Goal: Task Accomplishment & Management: Manage account settings

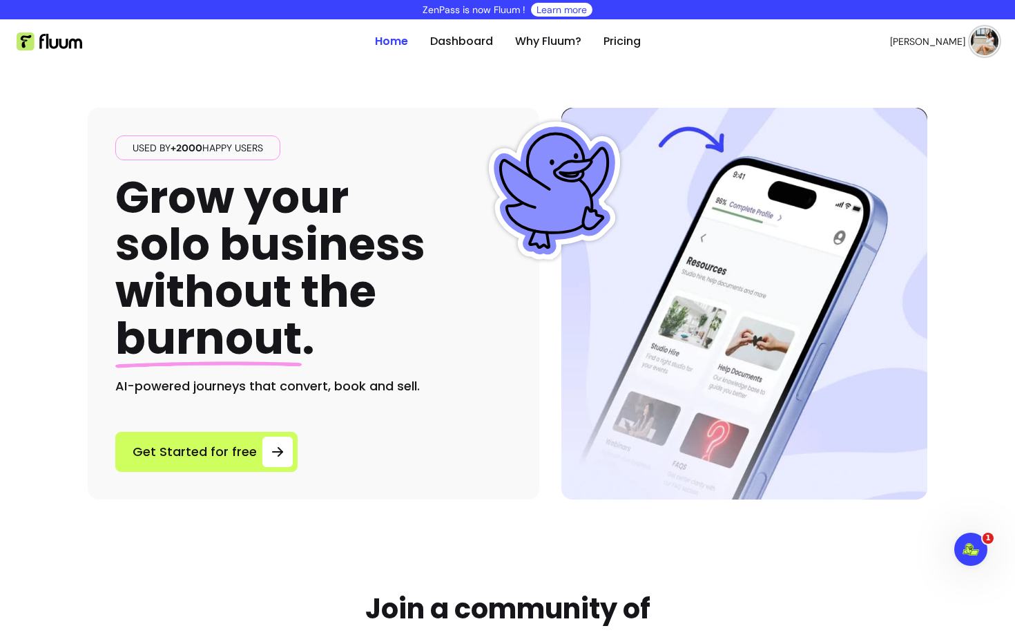
click at [990, 42] on img at bounding box center [985, 42] width 28 height 28
click at [889, 154] on li "Log Out" at bounding box center [928, 146] width 127 height 22
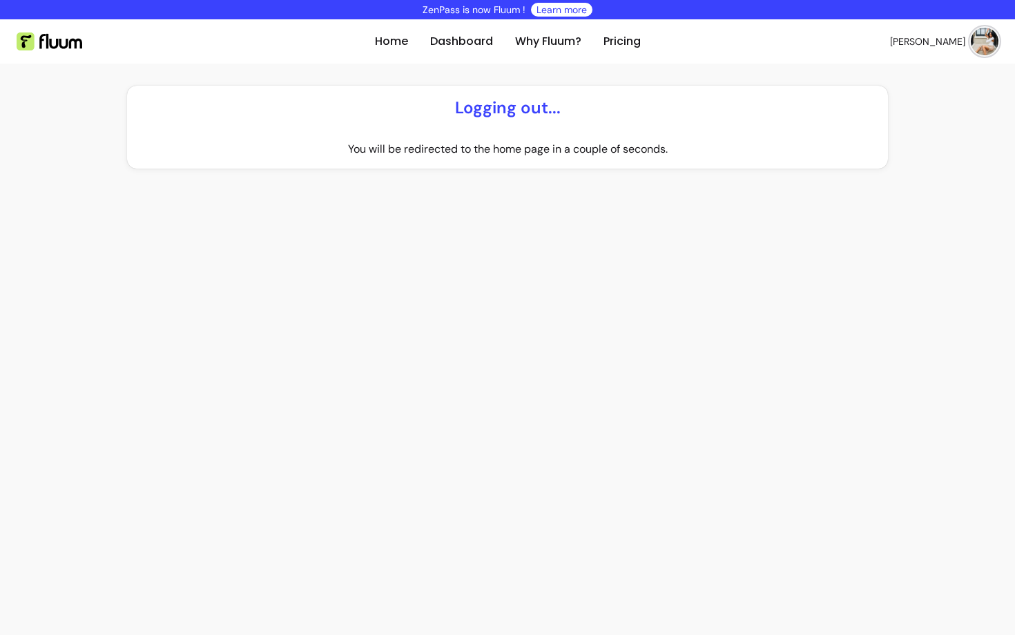
click at [982, 44] on img at bounding box center [985, 42] width 28 height 28
click at [985, 43] on link "Sign Up" at bounding box center [970, 41] width 55 height 26
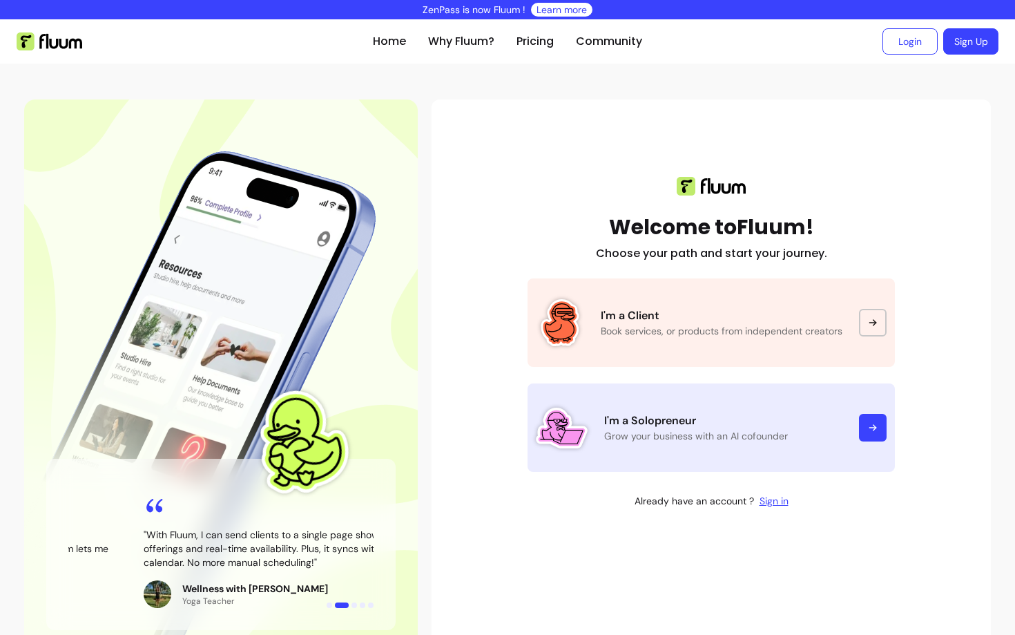
click at [880, 429] on div at bounding box center [873, 428] width 28 height 28
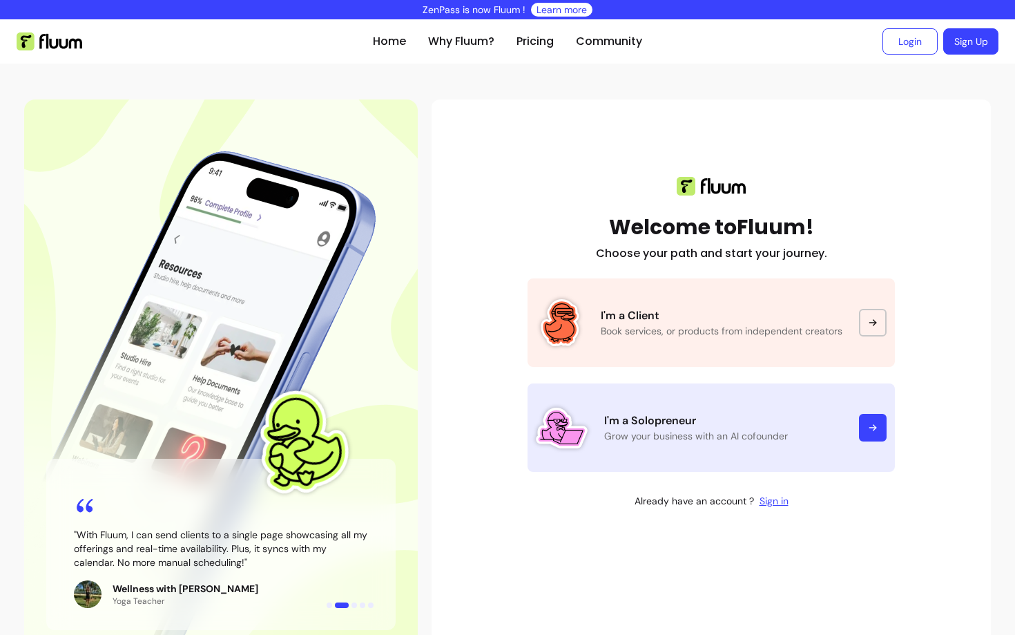
scroll to position [1, 0]
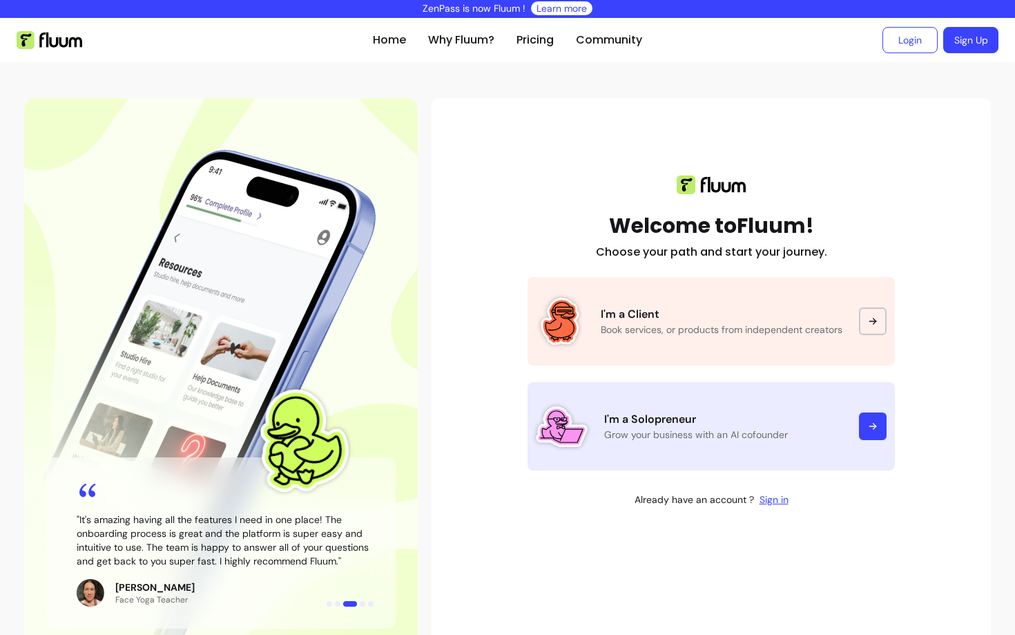
click at [861, 447] on link "I'm a Solopreneur Grow your business with an AI cofounder" at bounding box center [711, 426] width 367 height 88
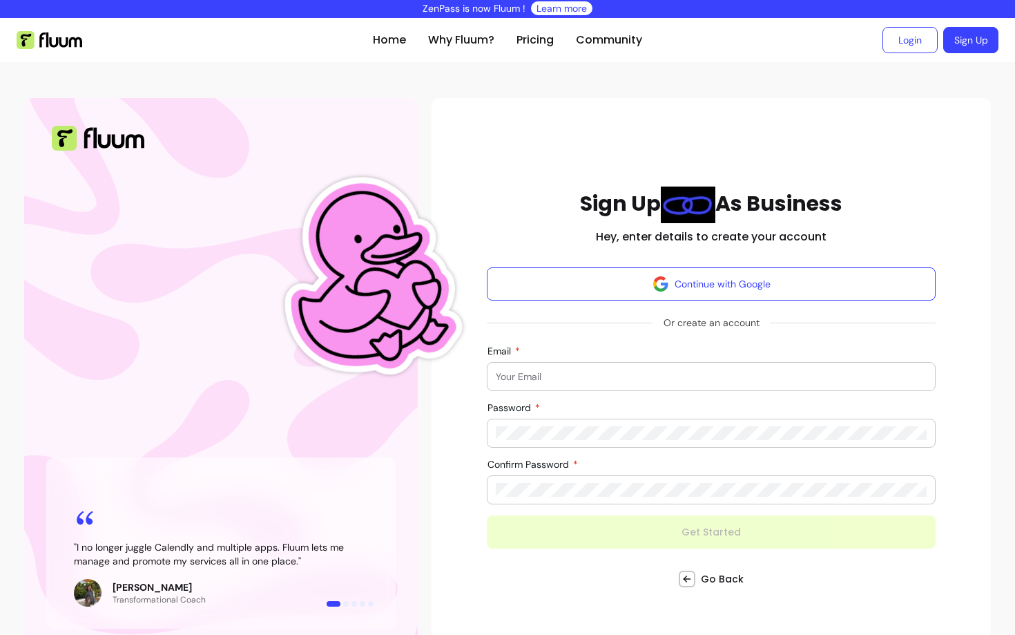
scroll to position [35, 0]
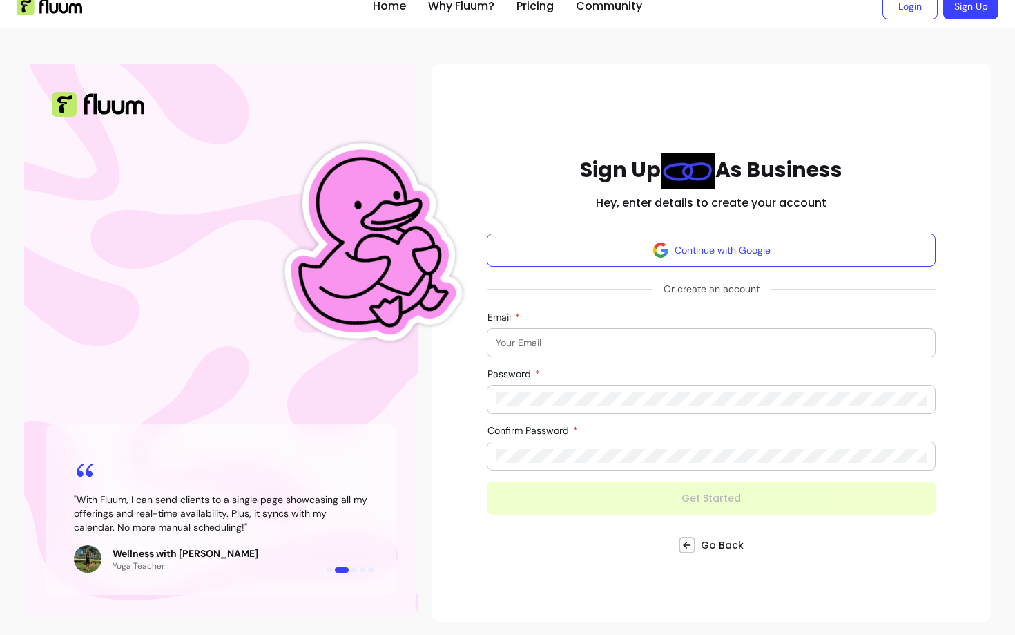
click at [78, 17] on ul at bounding box center [189, 6] width 345 height 44
click at [66, 9] on img at bounding box center [50, 6] width 66 height 18
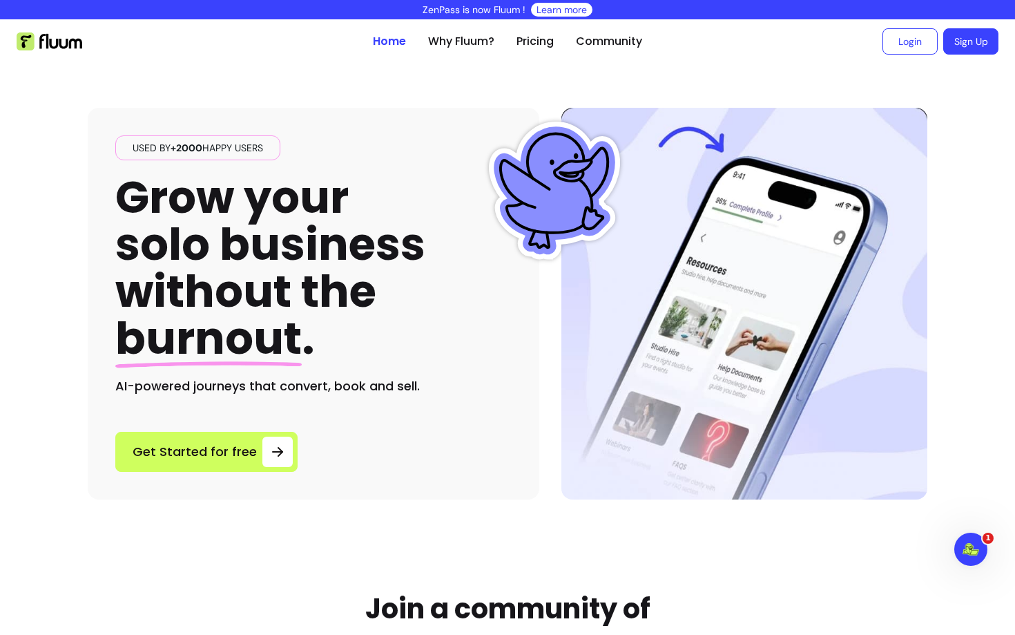
click at [458, 32] on ul "Home Why Fluum? Pricing Community" at bounding box center [507, 41] width 269 height 44
click at [470, 38] on link "Why Fluum?" at bounding box center [461, 41] width 66 height 17
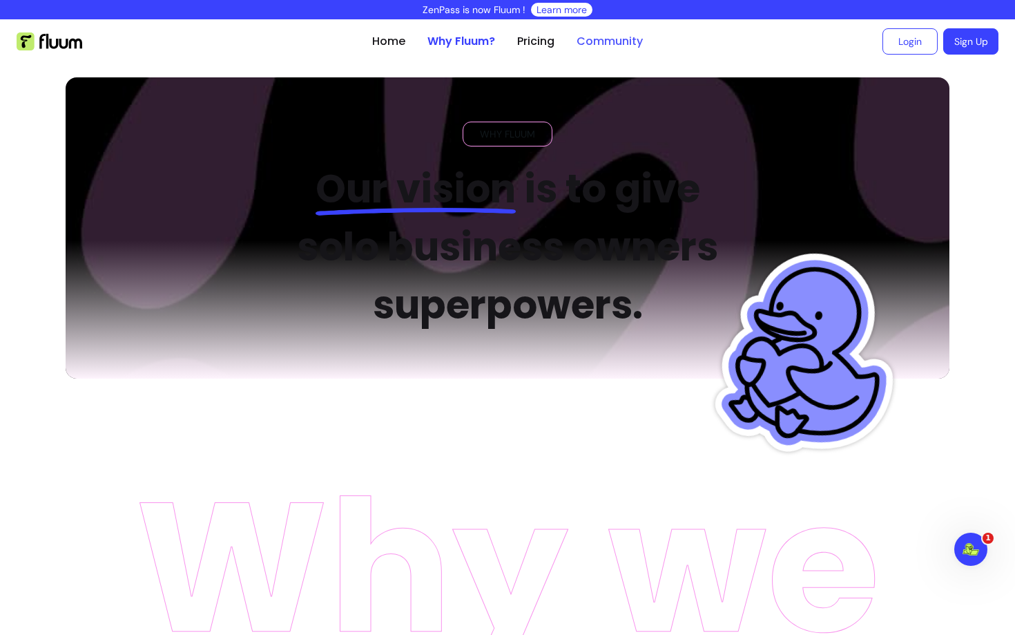
click at [601, 41] on link "Community" at bounding box center [610, 41] width 66 height 17
click at [894, 50] on link "Login" at bounding box center [909, 41] width 55 height 26
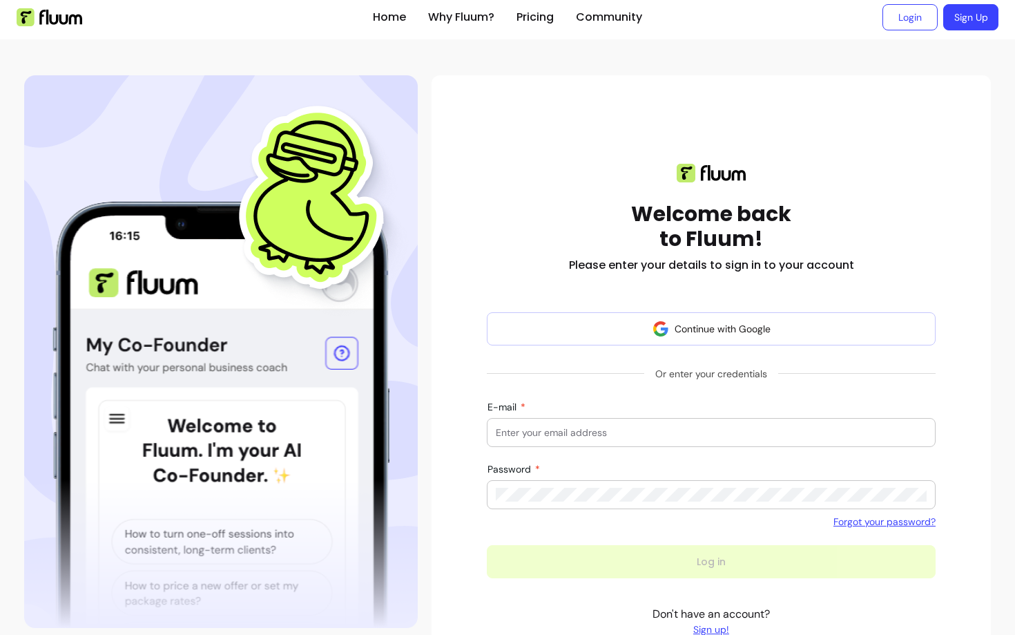
scroll to position [30, 0]
